Goal: Information Seeking & Learning: Compare options

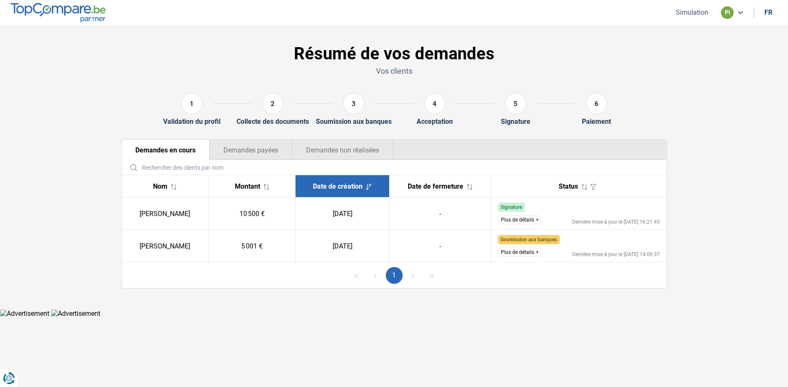
click at [509, 220] on button "Plus de détails" at bounding box center [520, 219] width 44 height 9
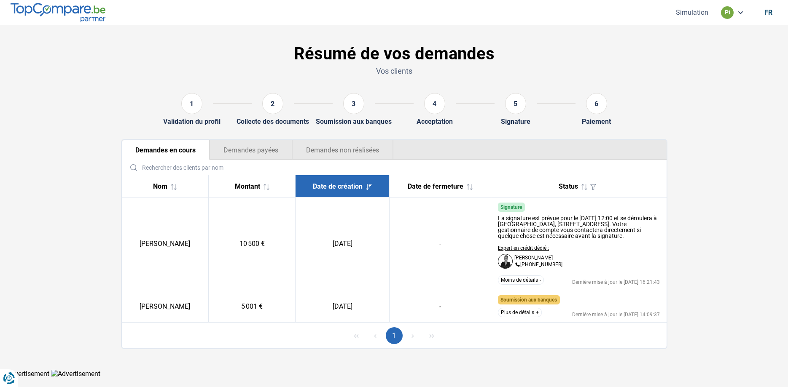
click at [690, 16] on button "Simulation" at bounding box center [692, 12] width 38 height 9
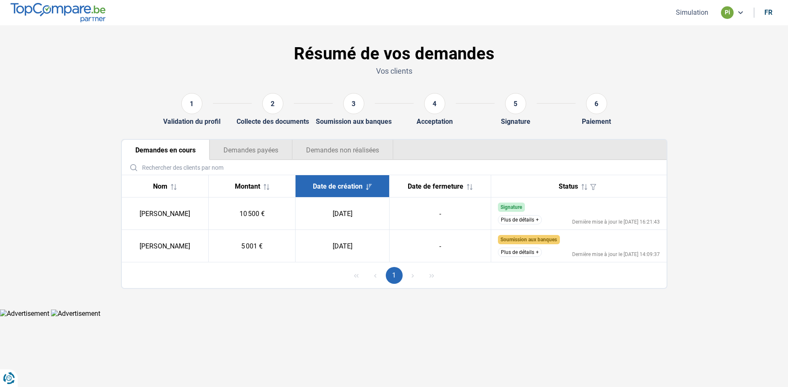
click at [517, 219] on button "Plus de détails" at bounding box center [520, 219] width 44 height 9
